Goal: Task Accomplishment & Management: Manage account settings

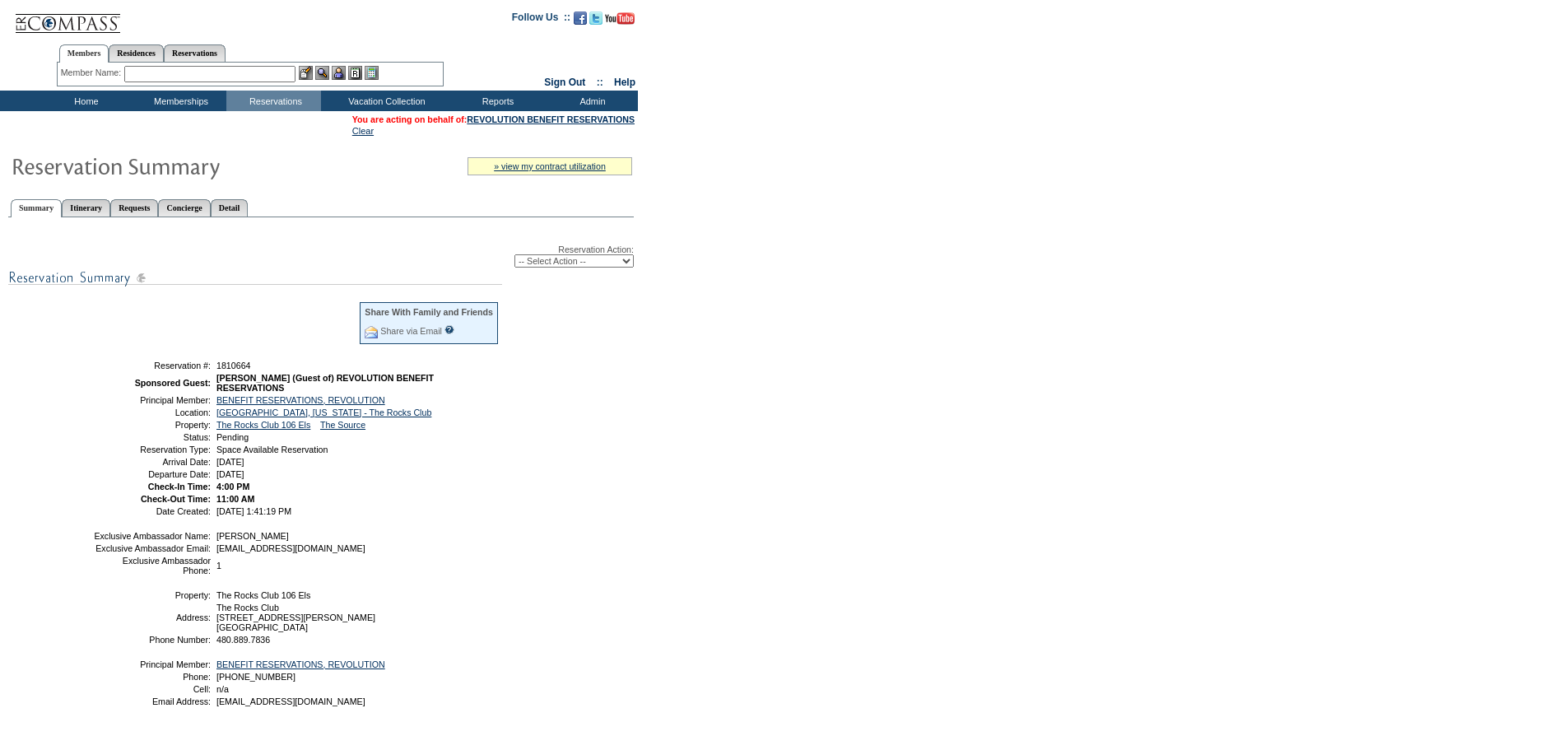
scroll to position [113, 0]
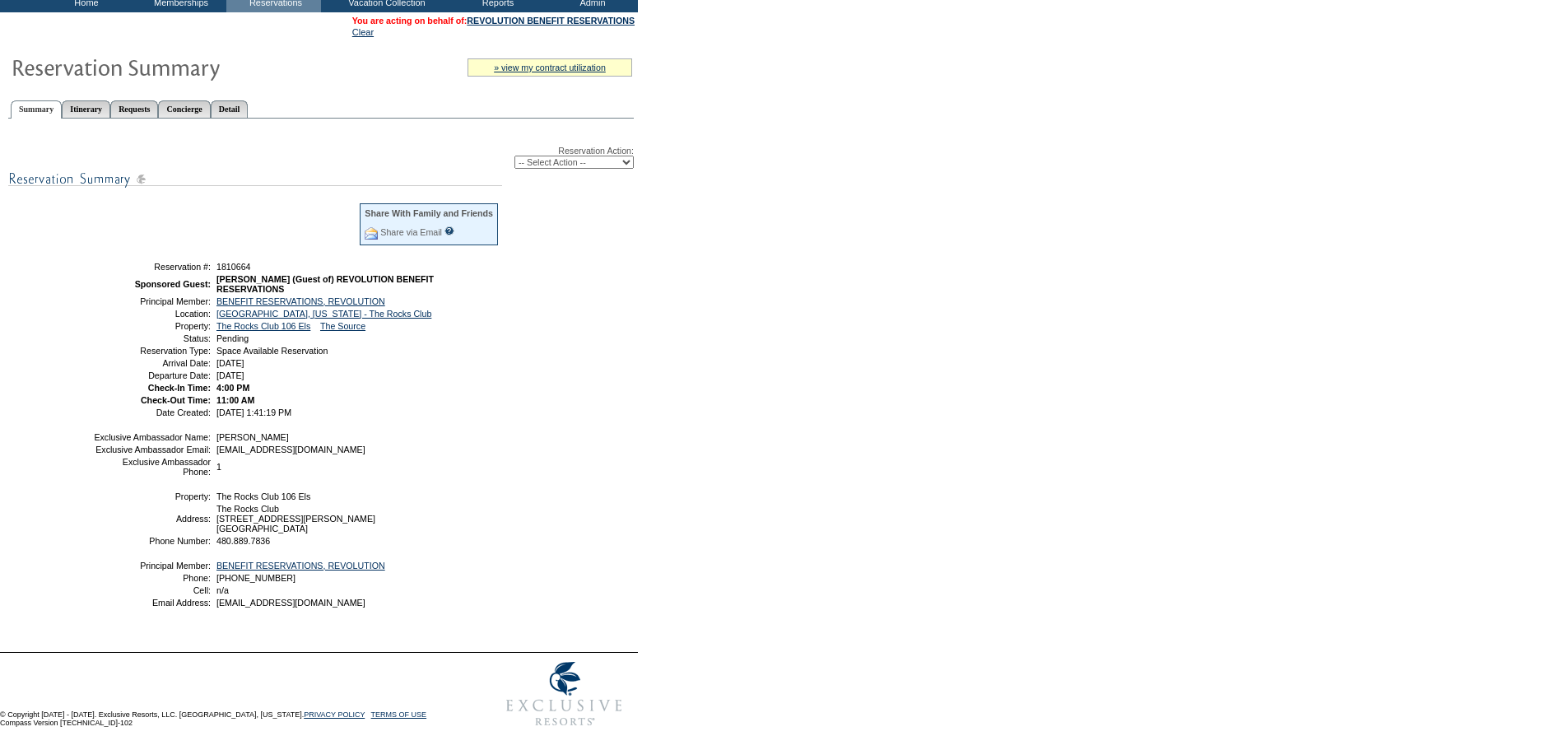
click at [563, 156] on select "-- Select Action -- Modify Reservation Dates Modify Reservation Cost Modify Occ…" at bounding box center [573, 162] width 120 height 13
select select "ConfirmRes"
click at [514, 156] on select "-- Select Action -- Modify Reservation Dates Modify Reservation Cost Modify Occ…" at bounding box center [573, 162] width 120 height 13
click at [613, 324] on div "Reservation Action: -- Select Action -- Modify Reservation Dates Modify Reserva…" at bounding box center [321, 384] width 625 height 512
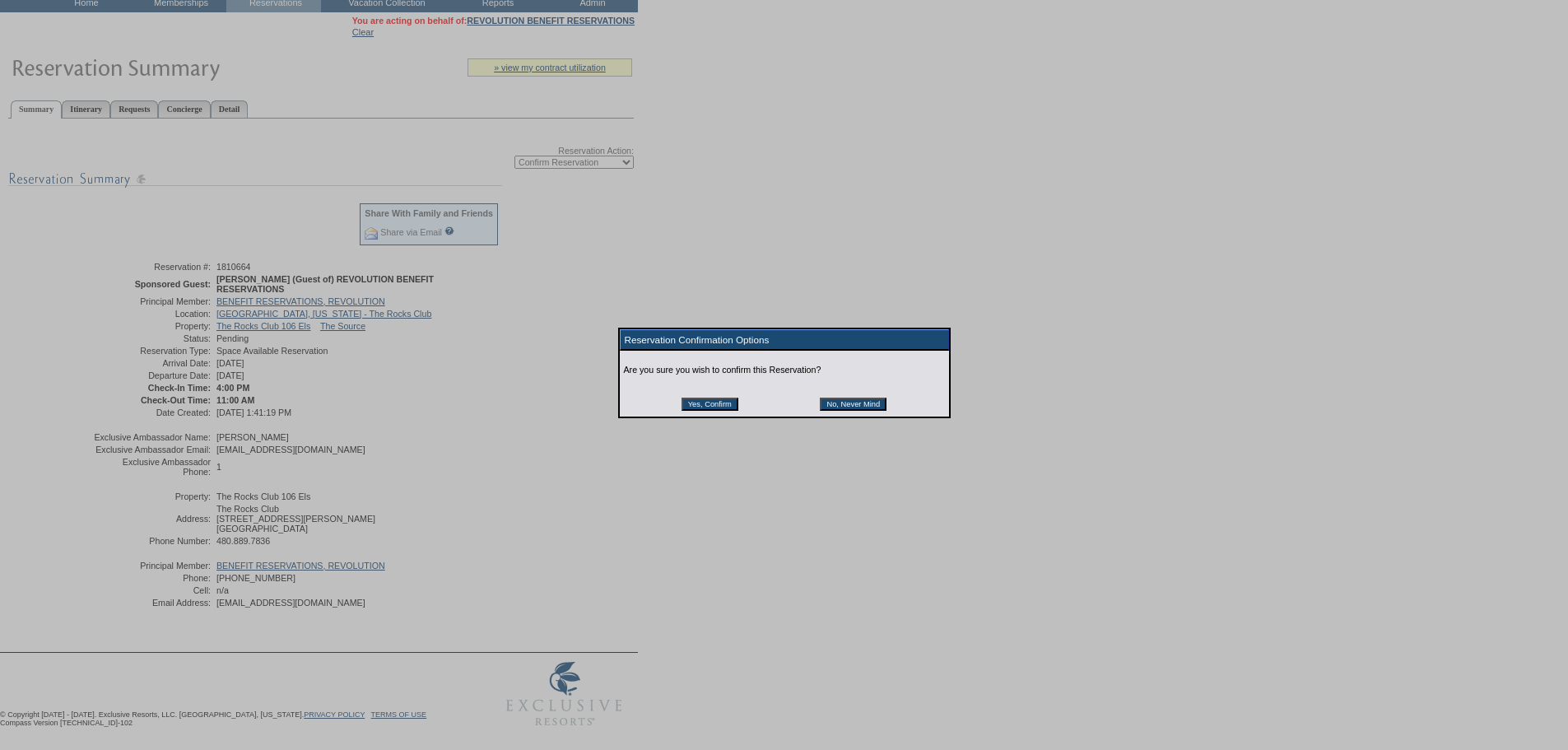
click at [730, 408] on input "Yes, Confirm" at bounding box center [710, 405] width 57 height 13
click at [744, 283] on div at bounding box center [784, 452] width 1568 height 903
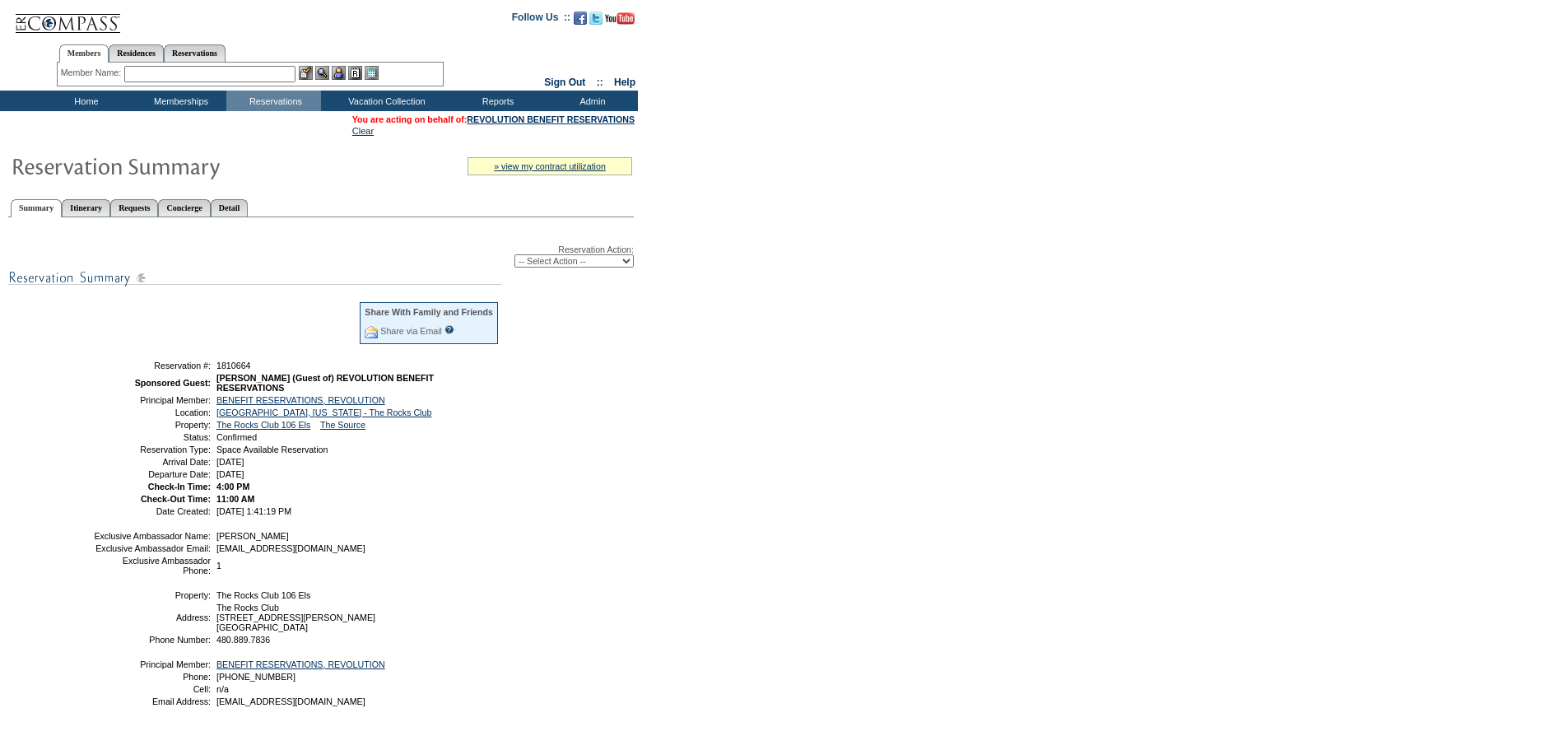
scroll to position [113, 0]
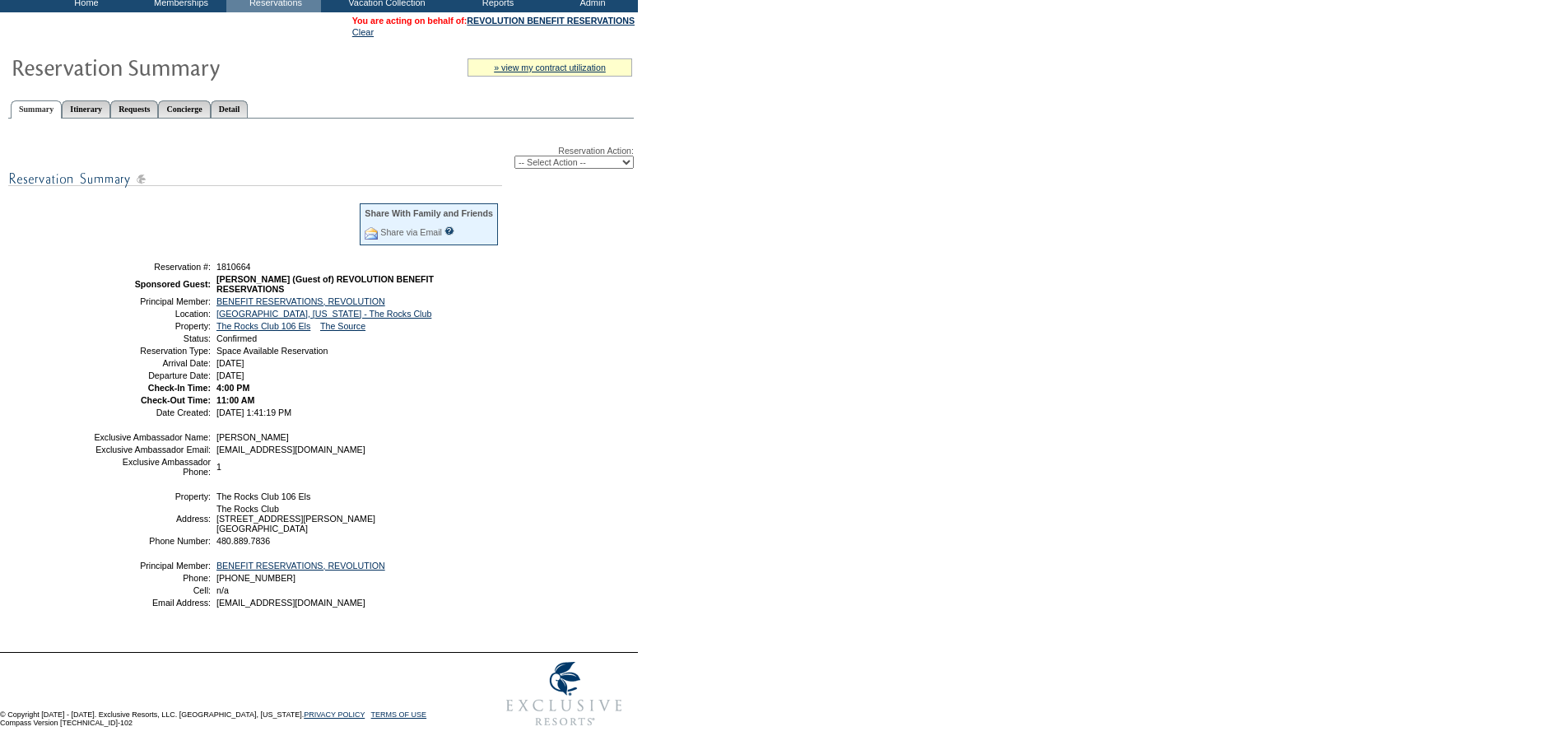
click at [544, 442] on div "Reservation Action: -- Select Action -- Modify Reservation Dates Modify Reserva…" at bounding box center [321, 384] width 625 height 512
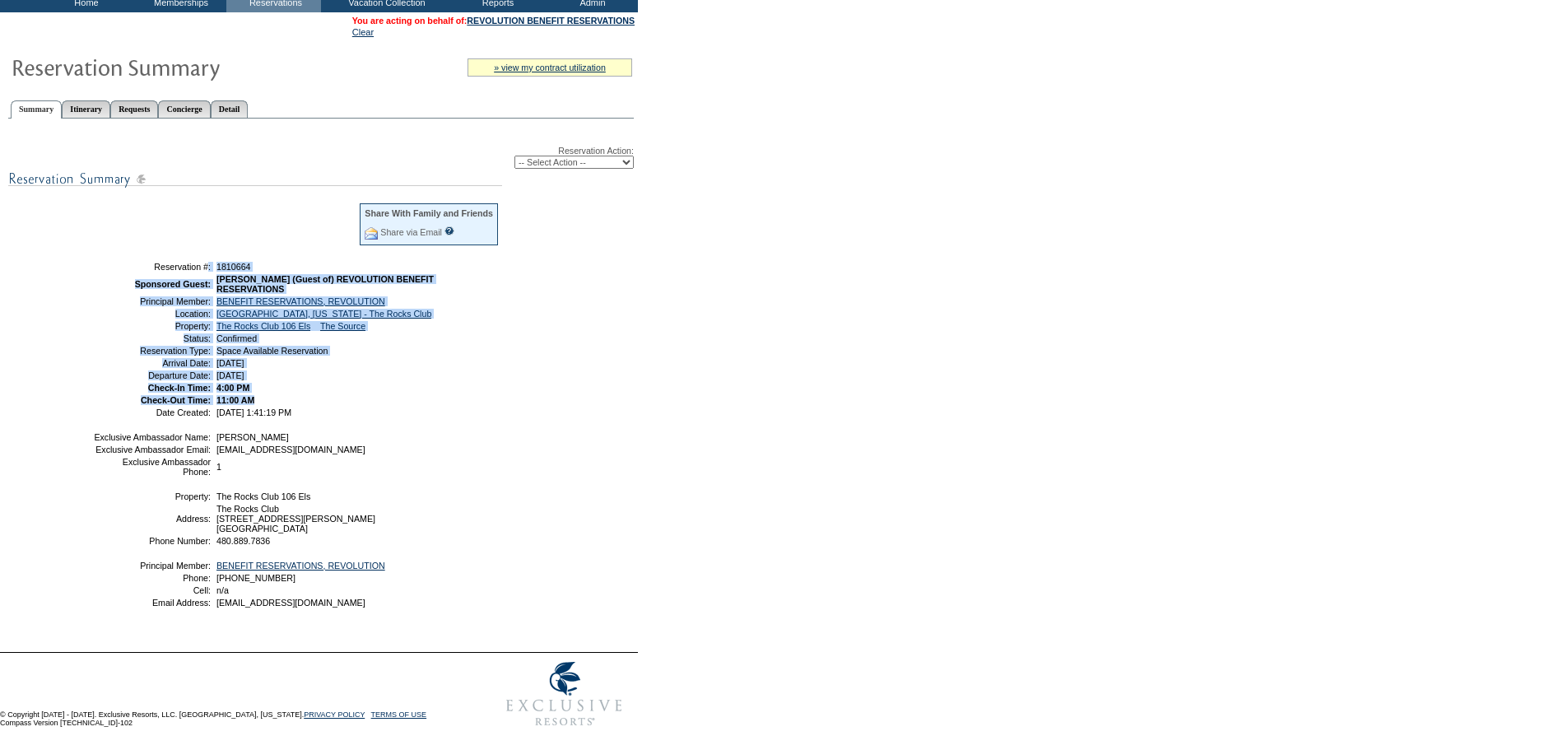
drag, startPoint x: 142, startPoint y: 255, endPoint x: 330, endPoint y: 400, distance: 237.4
click at [330, 400] on tbody "Share With Family and Friends Share via Email Share Reservation Information Ple…" at bounding box center [296, 309] width 406 height 215
copy tbody "Reservation #: 1810664 Sponsored Guest: Tom Danilek (Guest of) REVOLUTION BENEF…"
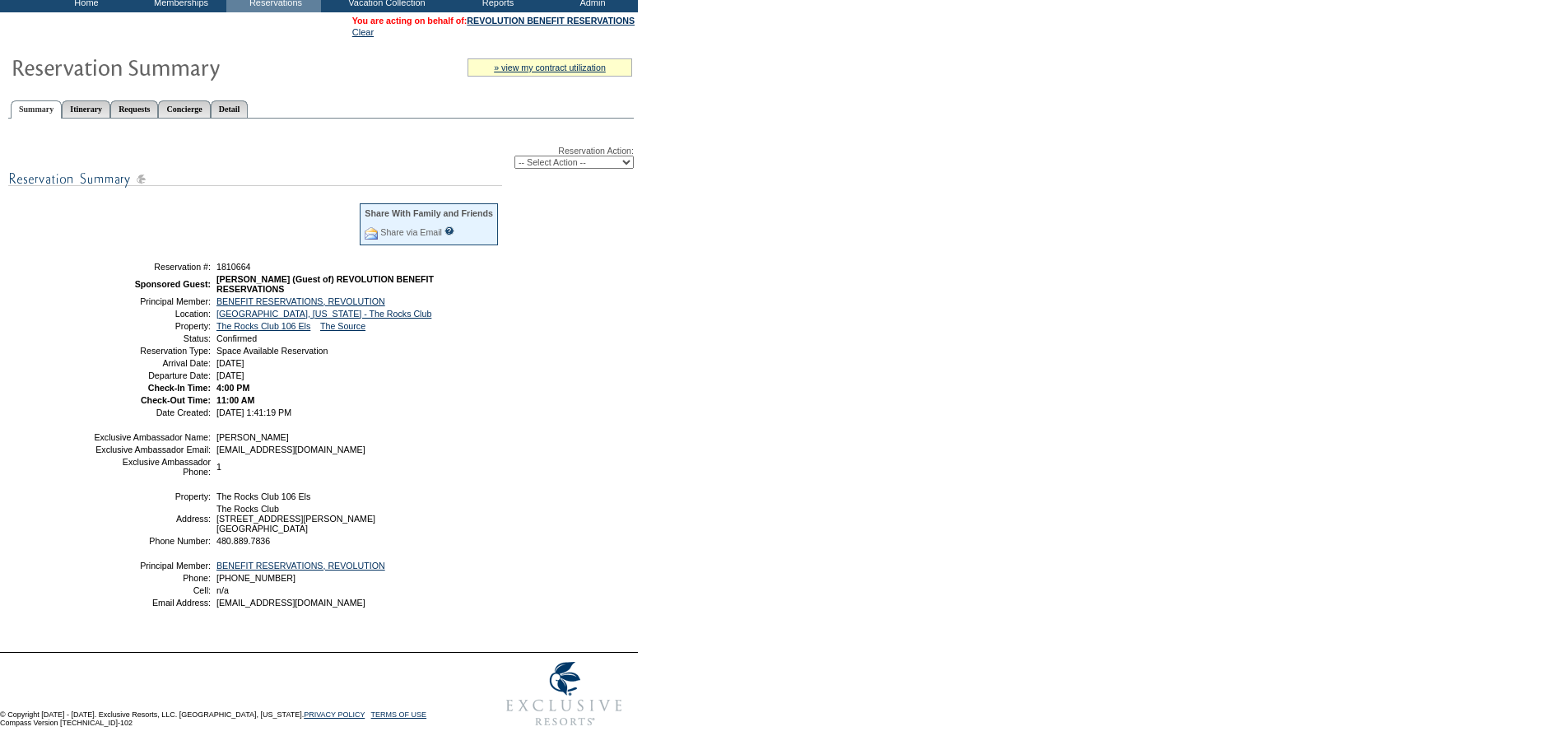
click at [593, 400] on div "Reservation Action: -- Select Action -- Modify Reservation Dates Modify Reserva…" at bounding box center [321, 384] width 625 height 512
drag, startPoint x: 141, startPoint y: 92, endPoint x: 150, endPoint y: 122, distance: 31.3
click at [141, 100] on link "Requests" at bounding box center [134, 109] width 48 height 18
